Goal: Information Seeking & Learning: Check status

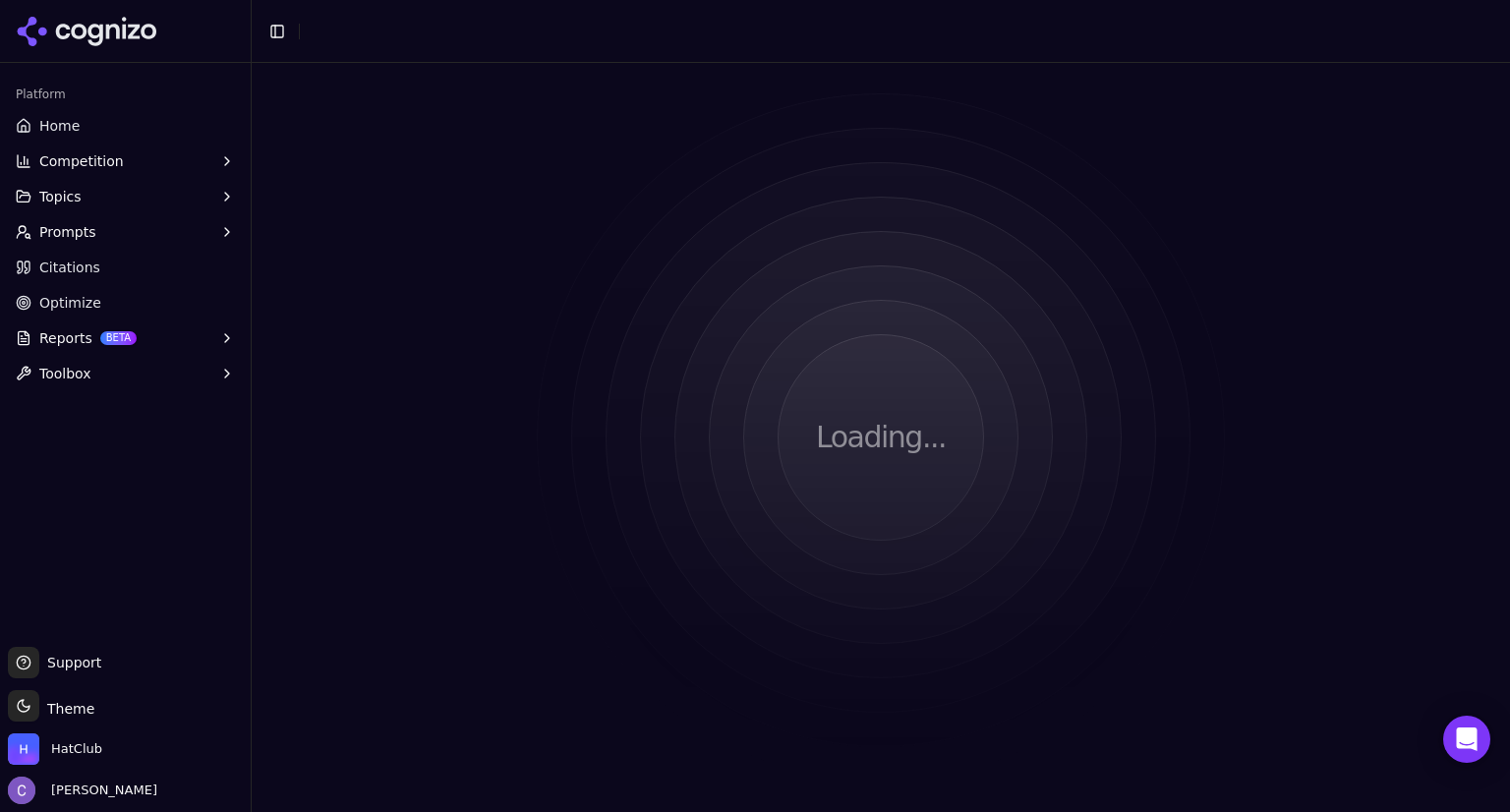
click at [925, 225] on div "Loading..." at bounding box center [880, 437] width 1258 height 749
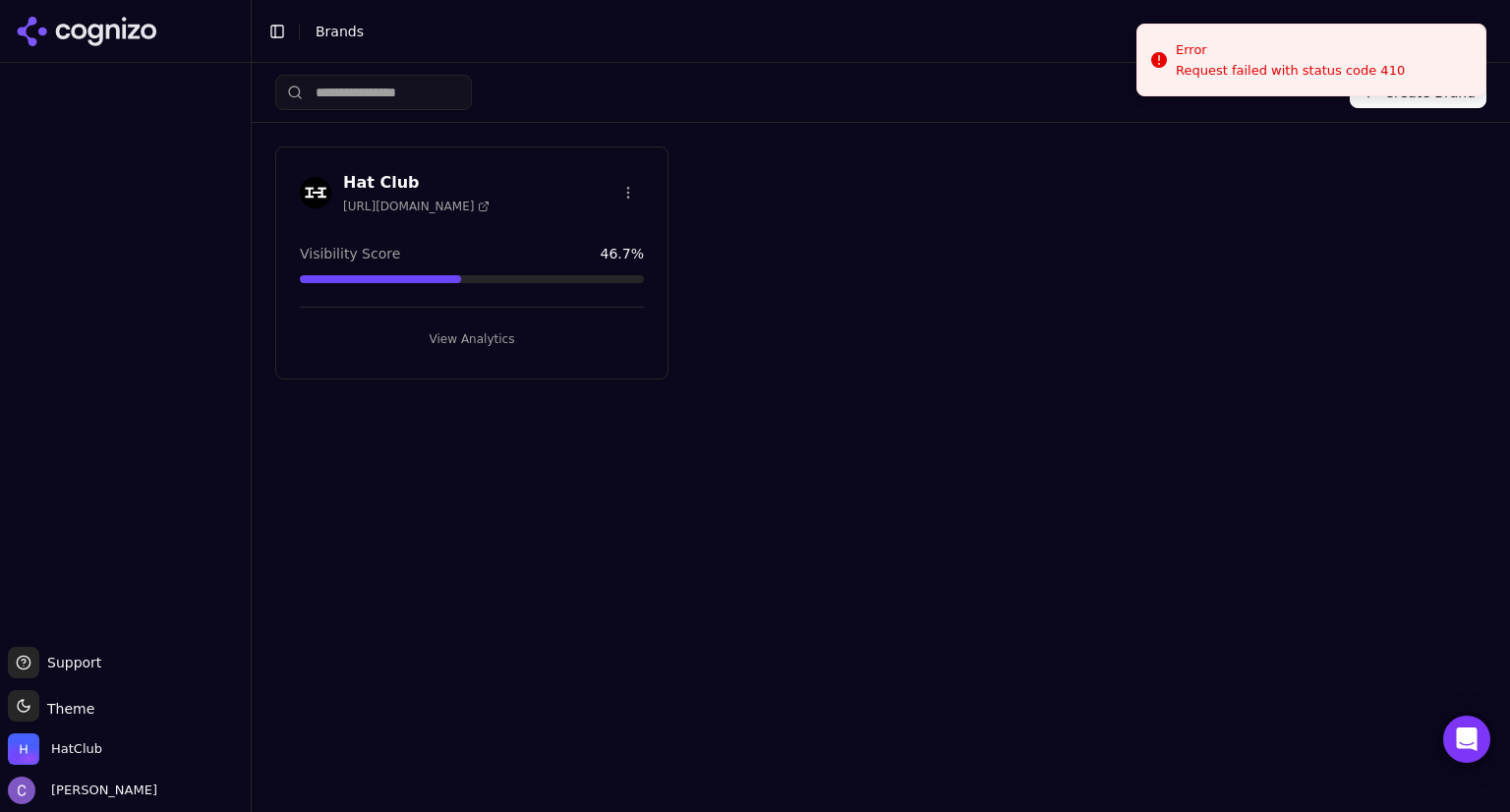
click at [602, 327] on button "View Analytics" at bounding box center [471, 339] width 344 height 32
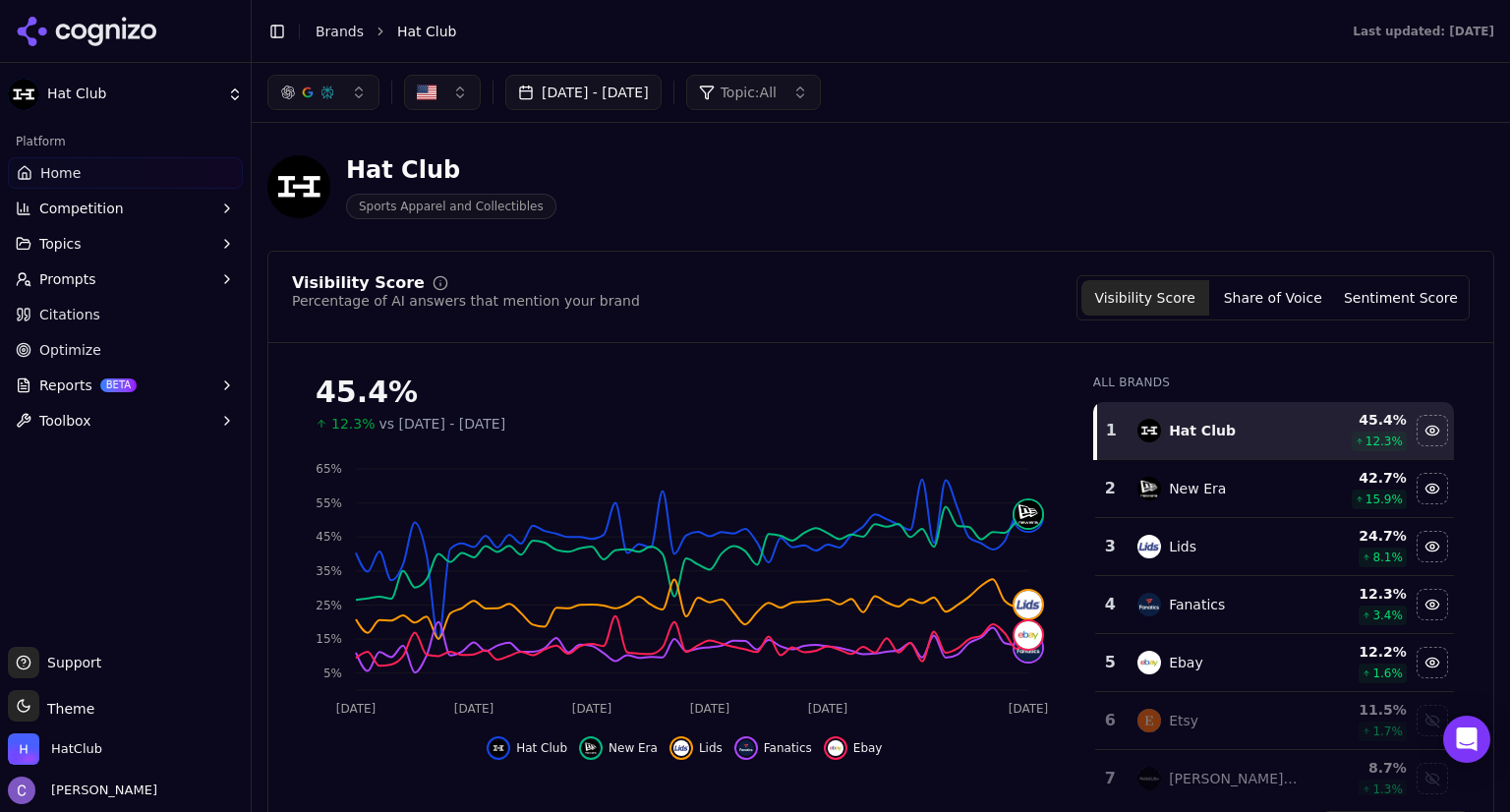
click at [662, 95] on button "[DATE] - [DATE]" at bounding box center [583, 92] width 157 height 35
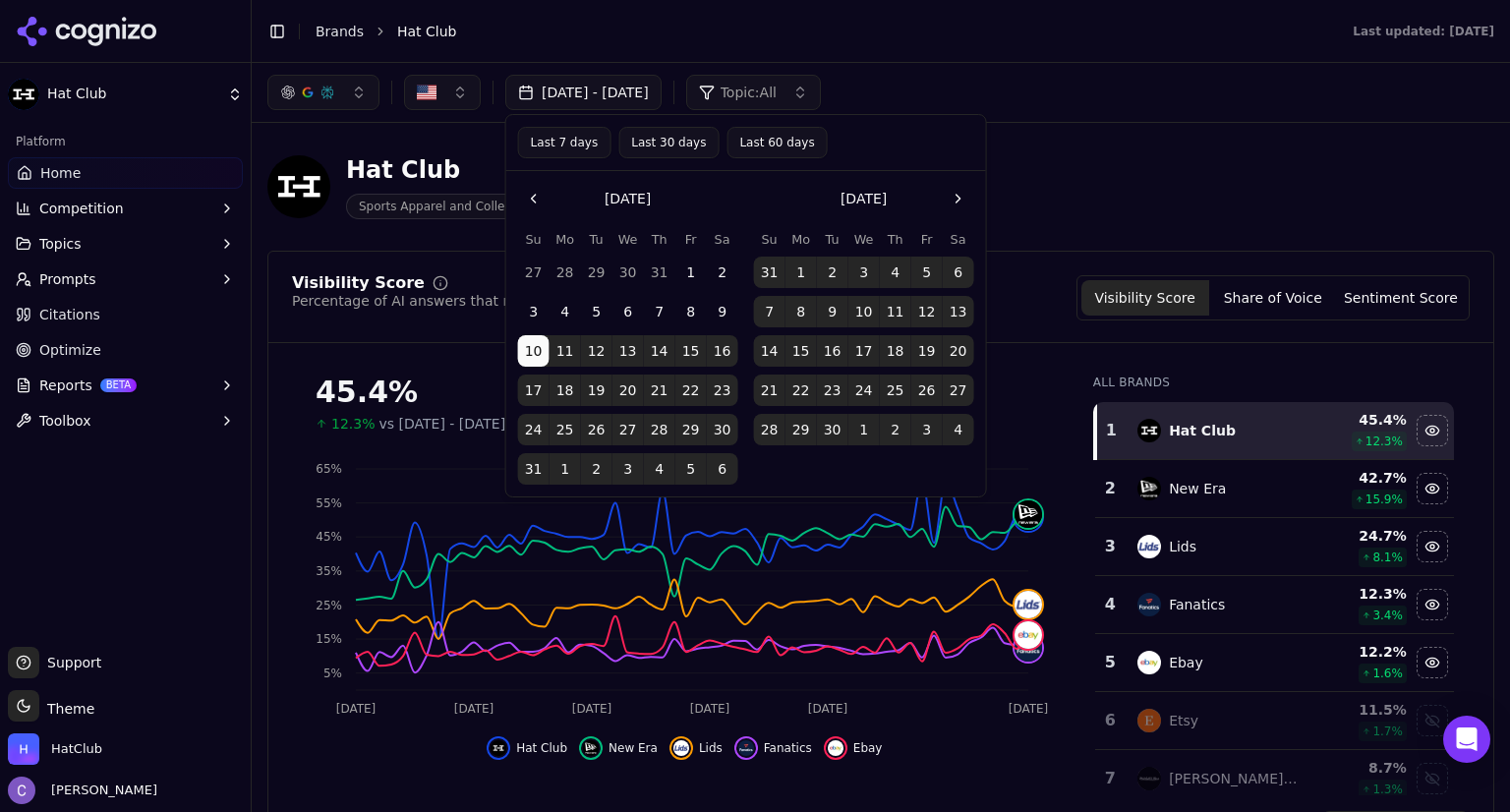
click at [738, 142] on button "Last 60 days" at bounding box center [776, 143] width 100 height 32
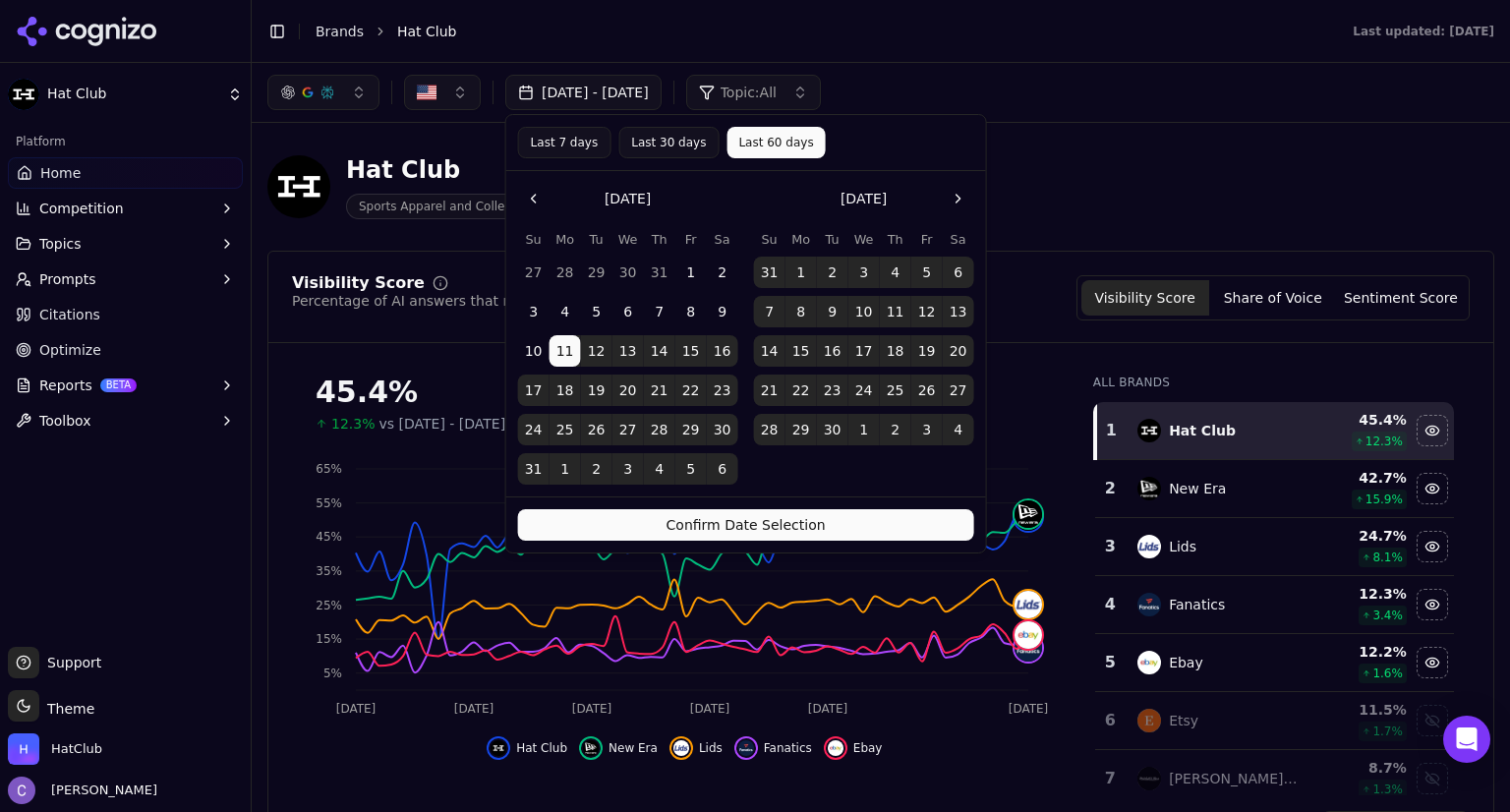
click at [842, 516] on button "Confirm Date Selection" at bounding box center [746, 525] width 456 height 32
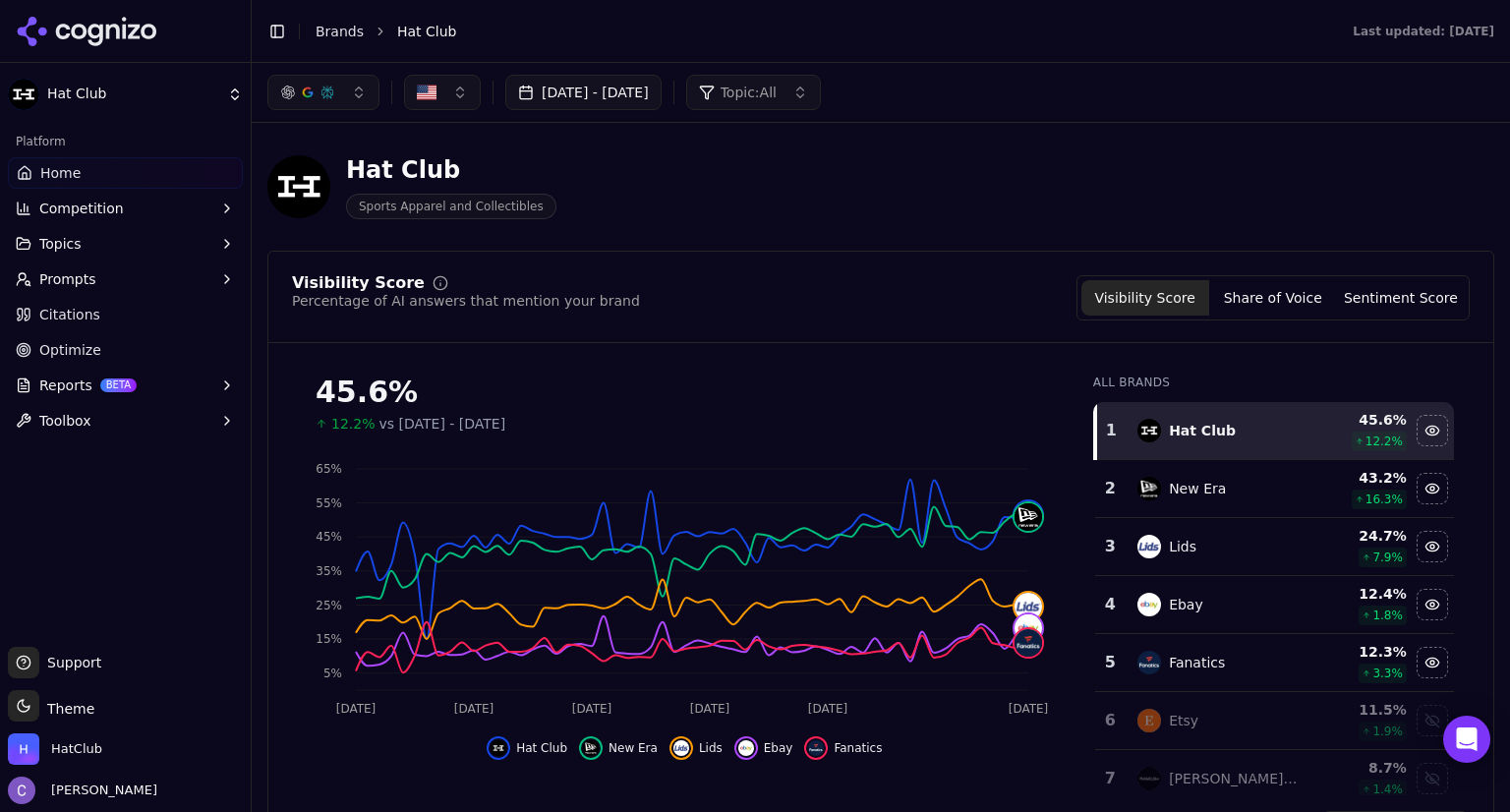
click at [358, 103] on button "button" at bounding box center [323, 92] width 112 height 35
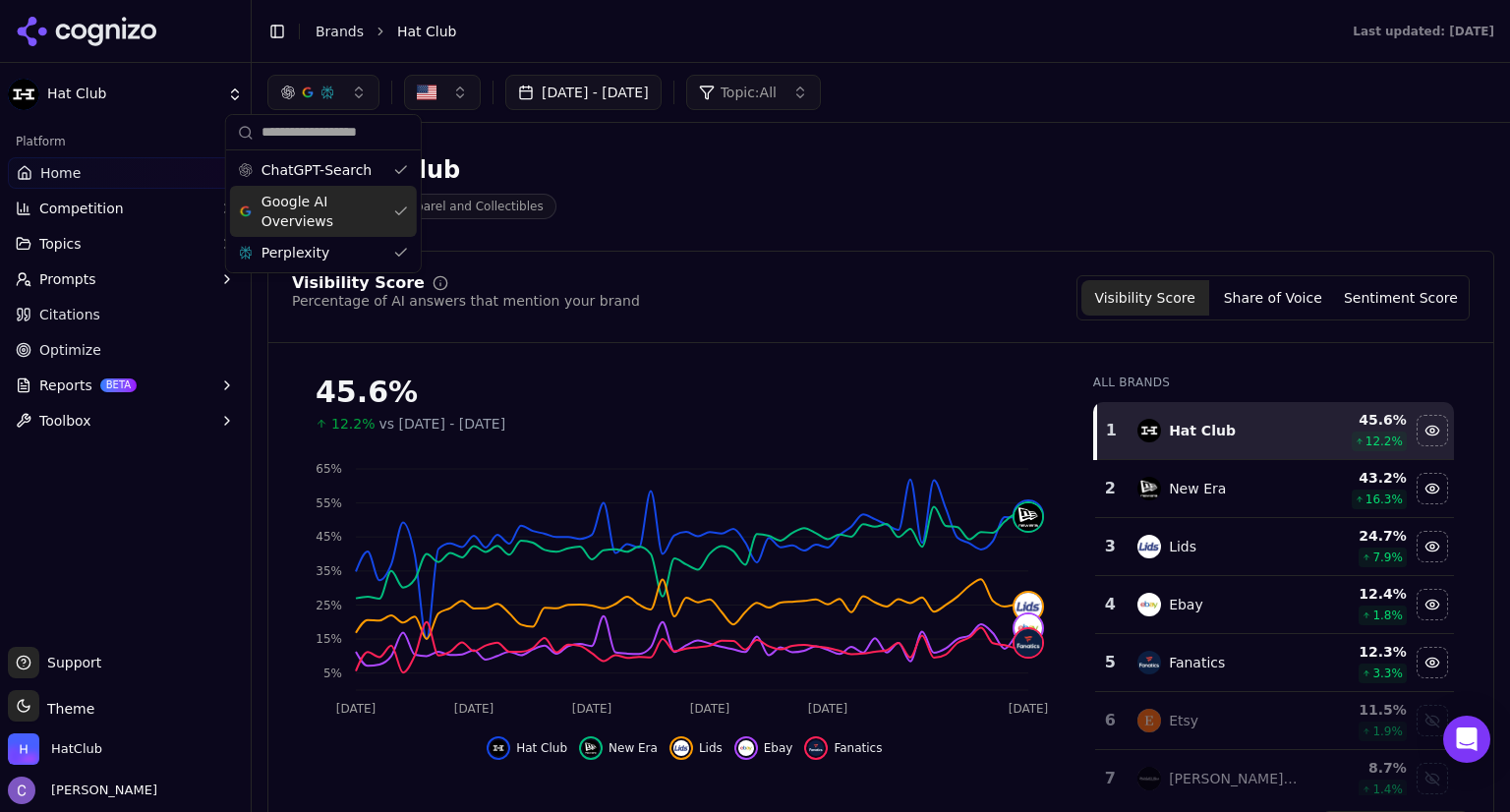
click at [393, 198] on div "Google AI Overviews" at bounding box center [323, 210] width 187 height 51
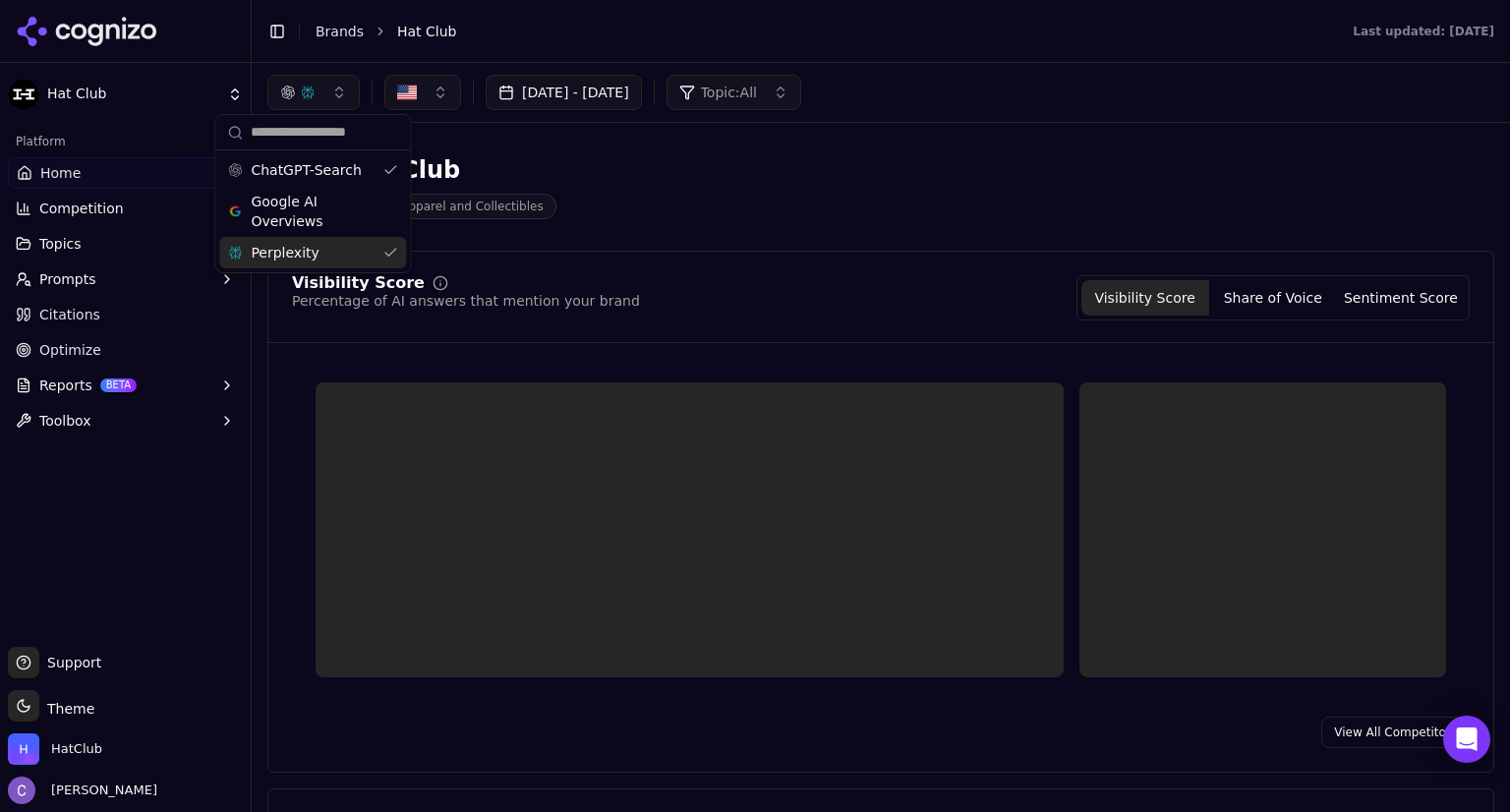
click at [389, 256] on div "Perplexity" at bounding box center [312, 252] width 187 height 32
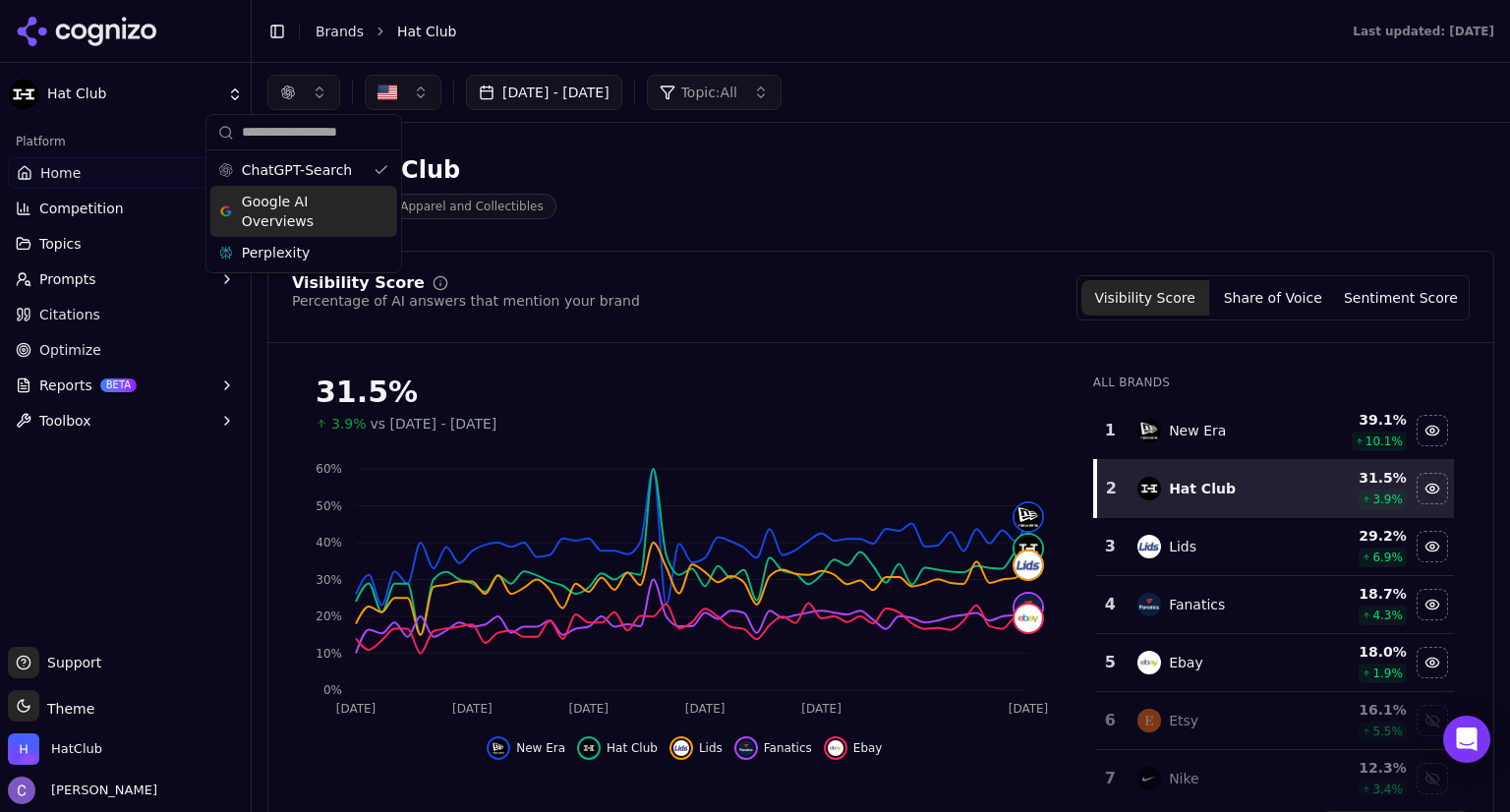
click at [380, 208] on div "Google AI Overviews" at bounding box center [303, 210] width 187 height 51
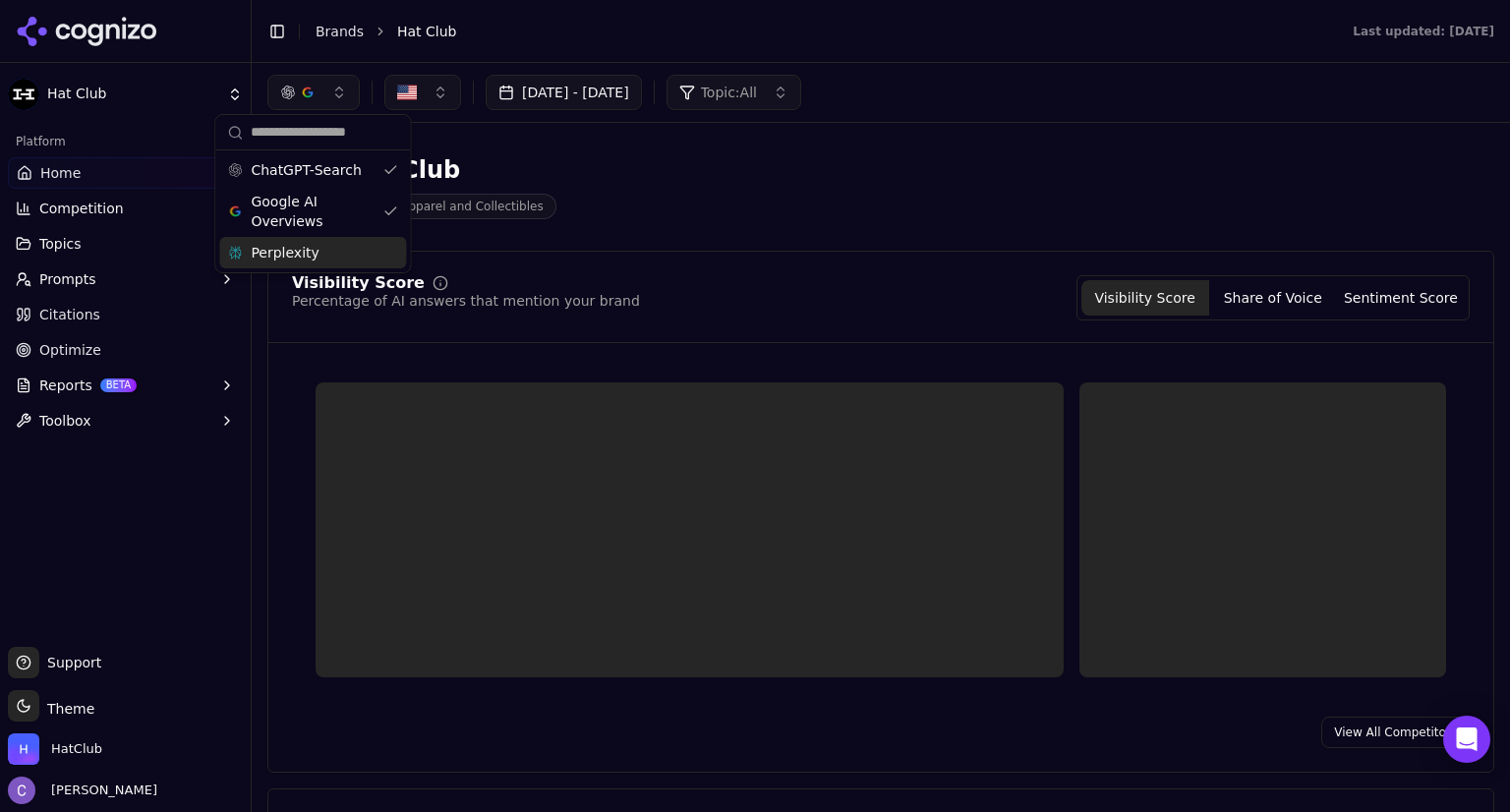
click at [381, 244] on div "Perplexity" at bounding box center [312, 252] width 187 height 32
